Goal: Task Accomplishment & Management: Manage account settings

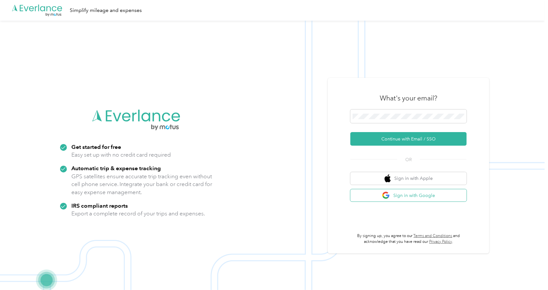
click at [405, 194] on button "Sign in with Google" at bounding box center [408, 195] width 116 height 13
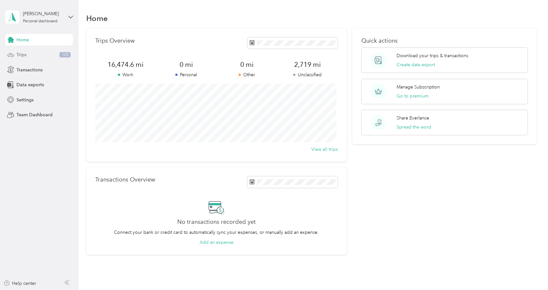
click at [48, 56] on div "Trips 125" at bounding box center [39, 55] width 68 height 12
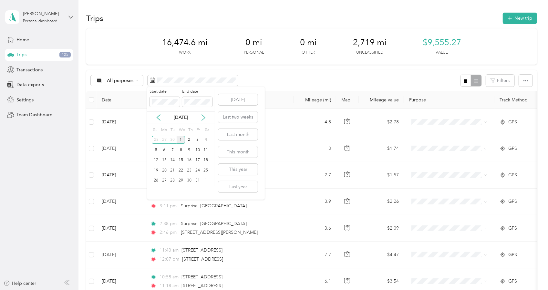
click at [204, 119] on icon at bounding box center [203, 117] width 6 height 6
click at [205, 117] on icon at bounding box center [203, 118] width 3 height 6
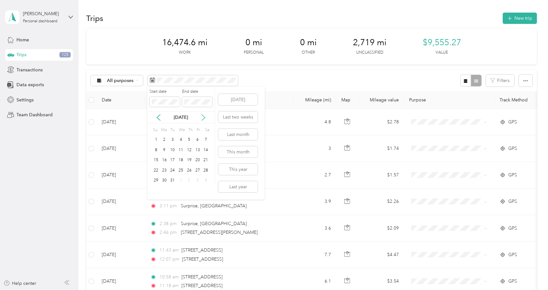
click at [205, 117] on icon at bounding box center [203, 118] width 3 height 6
click at [166, 139] on div "1" at bounding box center [164, 140] width 8 height 8
click at [174, 178] on div "30" at bounding box center [172, 181] width 8 height 8
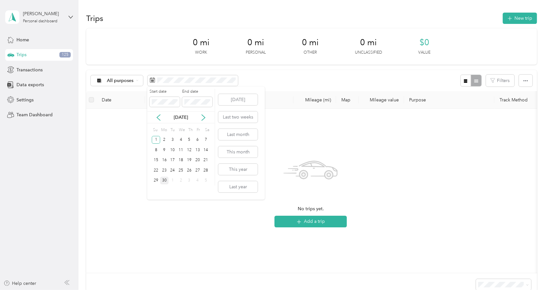
click at [166, 180] on div "30" at bounding box center [164, 181] width 8 height 8
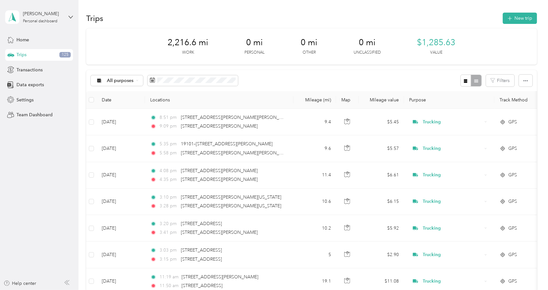
click at [458, 79] on div "All purposes Filters" at bounding box center [311, 80] width 450 height 21
click at [464, 82] on icon "button" at bounding box center [466, 81] width 4 height 4
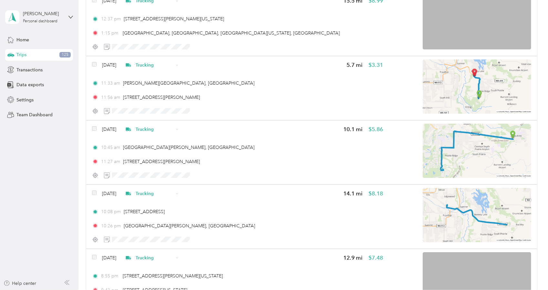
scroll to position [1520, 0]
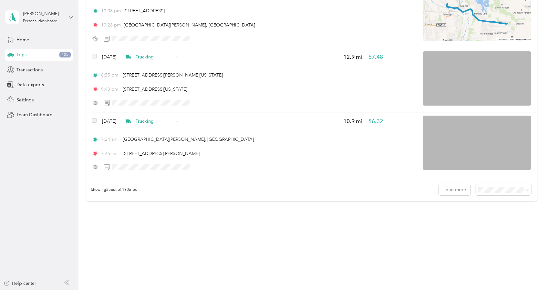
click at [480, 224] on li "100 per load" at bounding box center [501, 223] width 55 height 11
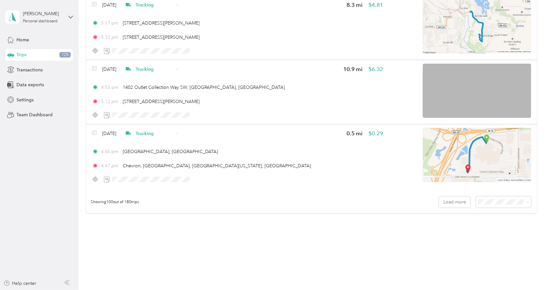
scroll to position [6337, 0]
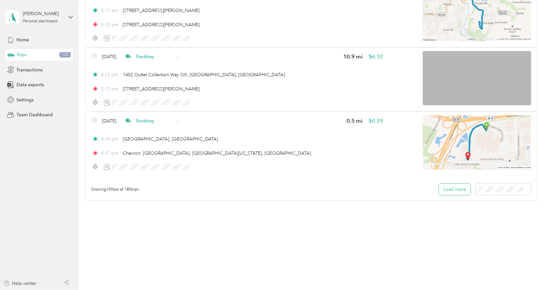
click at [452, 187] on button "Load more" at bounding box center [455, 189] width 32 height 11
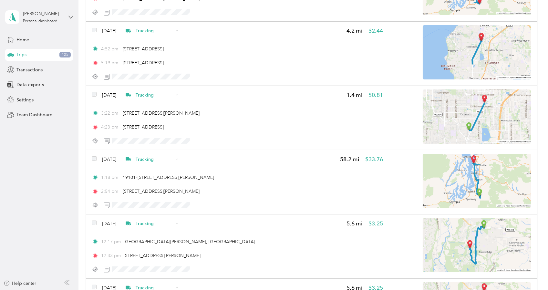
scroll to position [7706, 0]
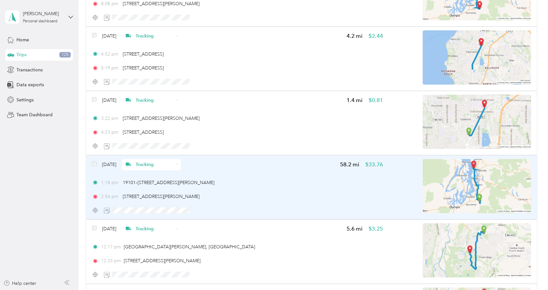
click at [437, 194] on img at bounding box center [476, 186] width 108 height 54
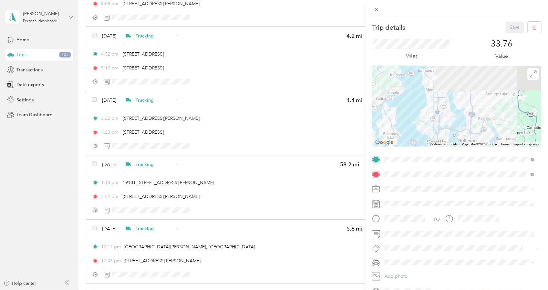
drag, startPoint x: 452, startPoint y: 99, endPoint x: 438, endPoint y: 147, distance: 49.5
click at [438, 147] on div "Trip details Save This trip cannot be edited because it is either under review,…" at bounding box center [456, 159] width 169 height 274
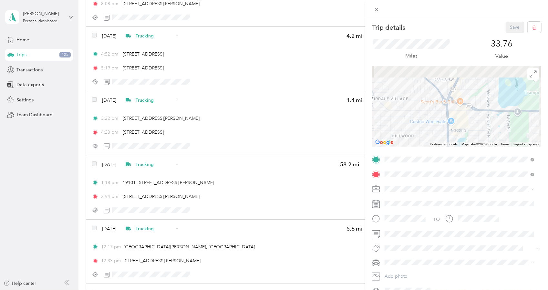
drag, startPoint x: 464, startPoint y: 76, endPoint x: 465, endPoint y: 123, distance: 47.1
click at [465, 123] on div at bounding box center [456, 106] width 169 height 81
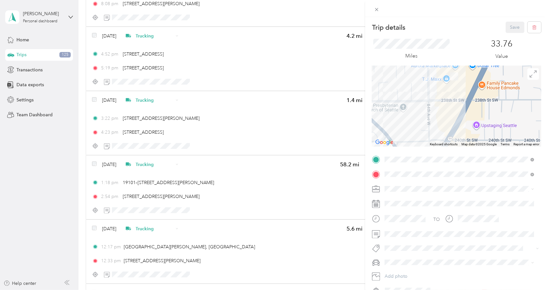
click at [298, 123] on div "Trip details Save This trip cannot be edited because it is either under review,…" at bounding box center [274, 145] width 548 height 290
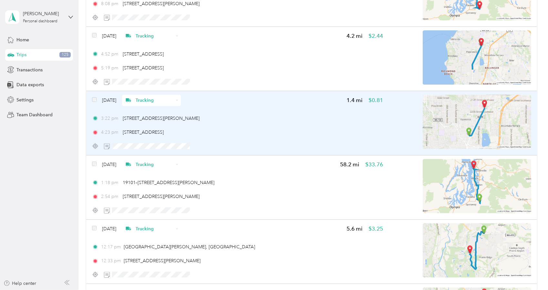
click at [465, 110] on img at bounding box center [476, 122] width 108 height 54
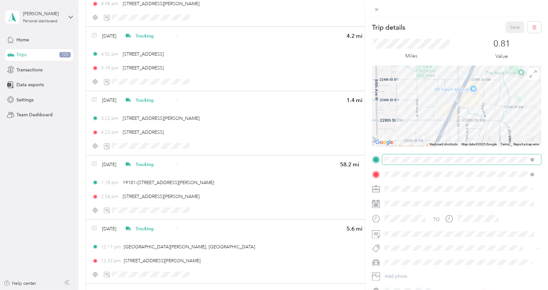
click at [412, 156] on div "Trip details Save This trip cannot be edited because it is either under review,…" at bounding box center [456, 159] width 169 height 274
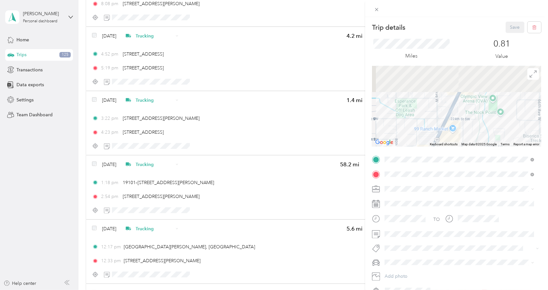
drag, startPoint x: 450, startPoint y: 91, endPoint x: 423, endPoint y: 151, distance: 65.7
click at [423, 151] on div "Trip details Save This trip cannot be edited because it is either under review,…" at bounding box center [456, 159] width 169 height 274
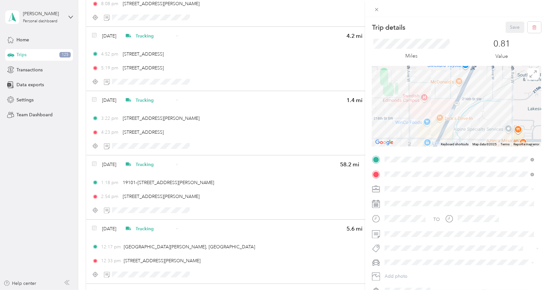
drag, startPoint x: 443, startPoint y: 100, endPoint x: 434, endPoint y: 117, distance: 18.9
click at [434, 117] on div at bounding box center [456, 106] width 169 height 81
